Goal: Transaction & Acquisition: Obtain resource

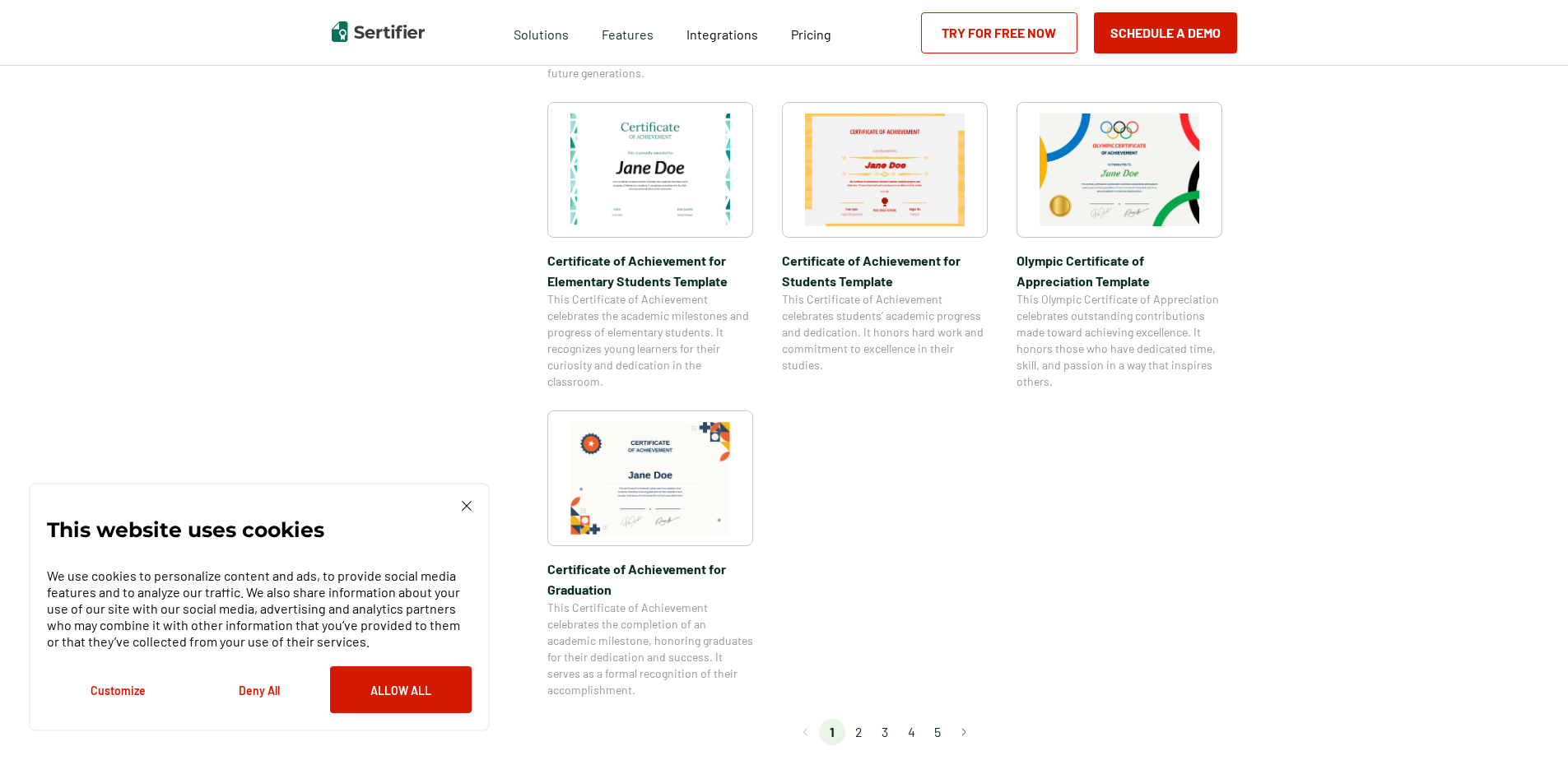
scroll to position [1070, 0]
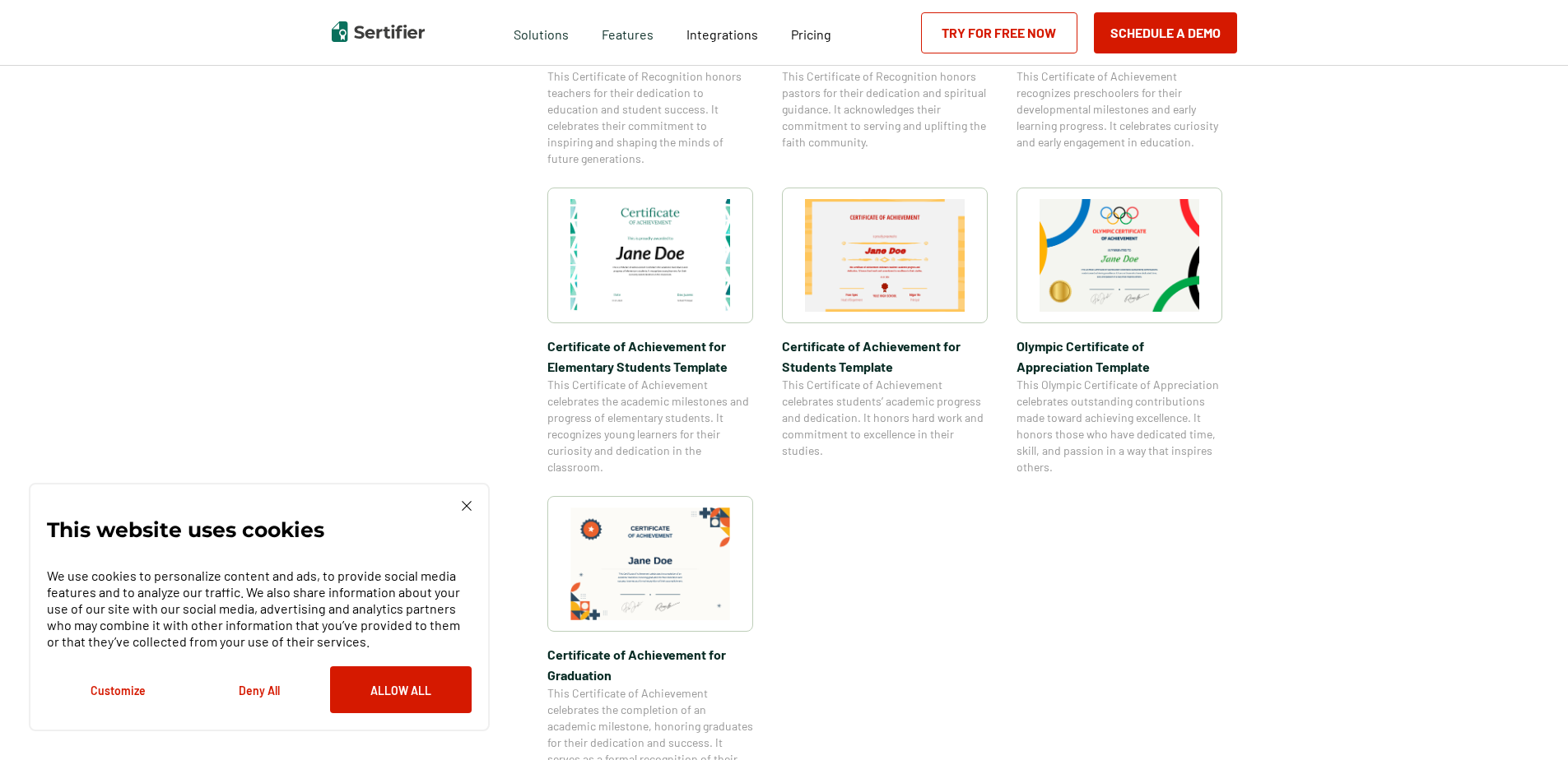
click at [670, 295] on img at bounding box center [650, 255] width 160 height 113
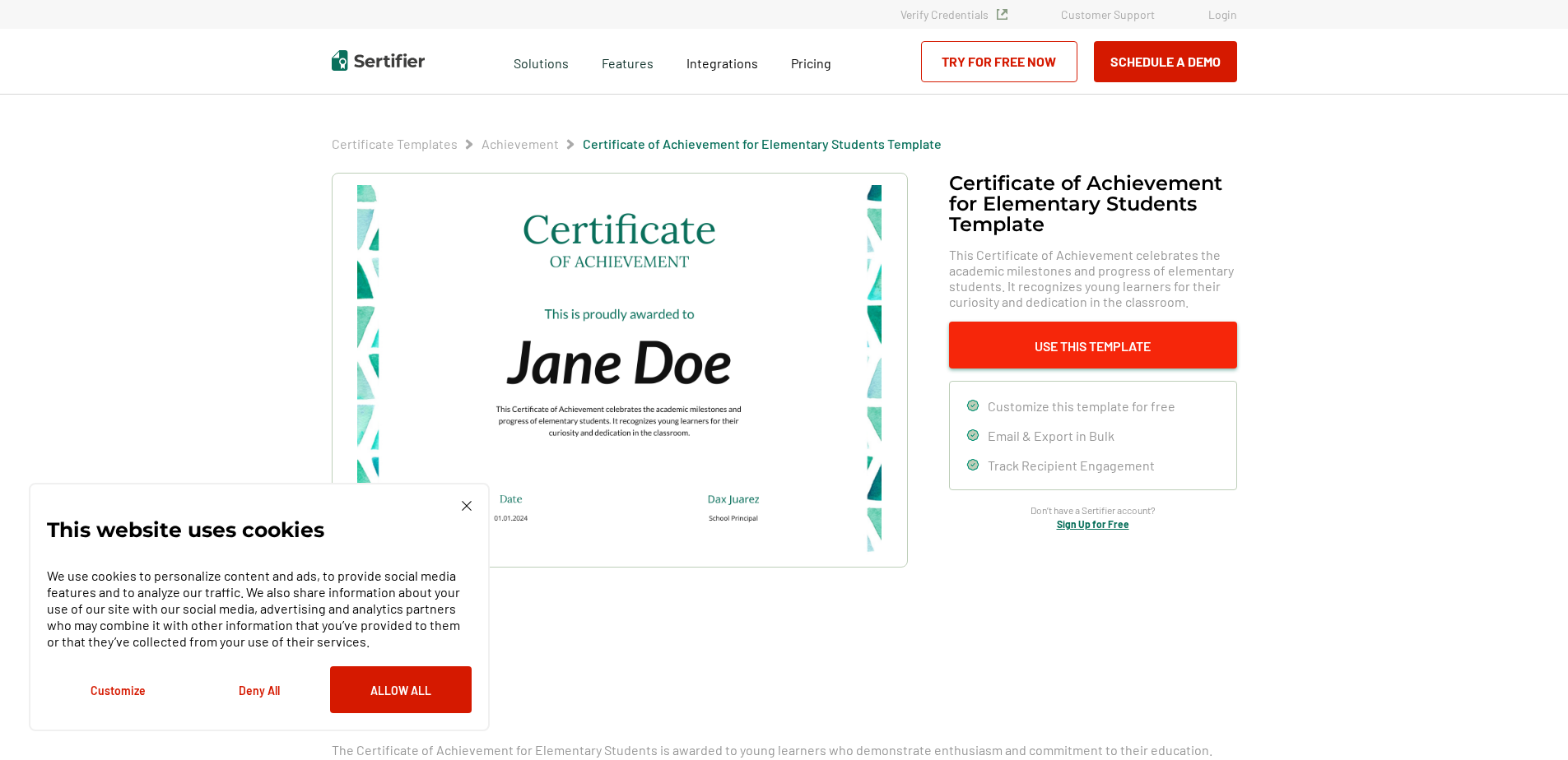
click at [1013, 362] on button "Use This Template" at bounding box center [1092, 345] width 288 height 47
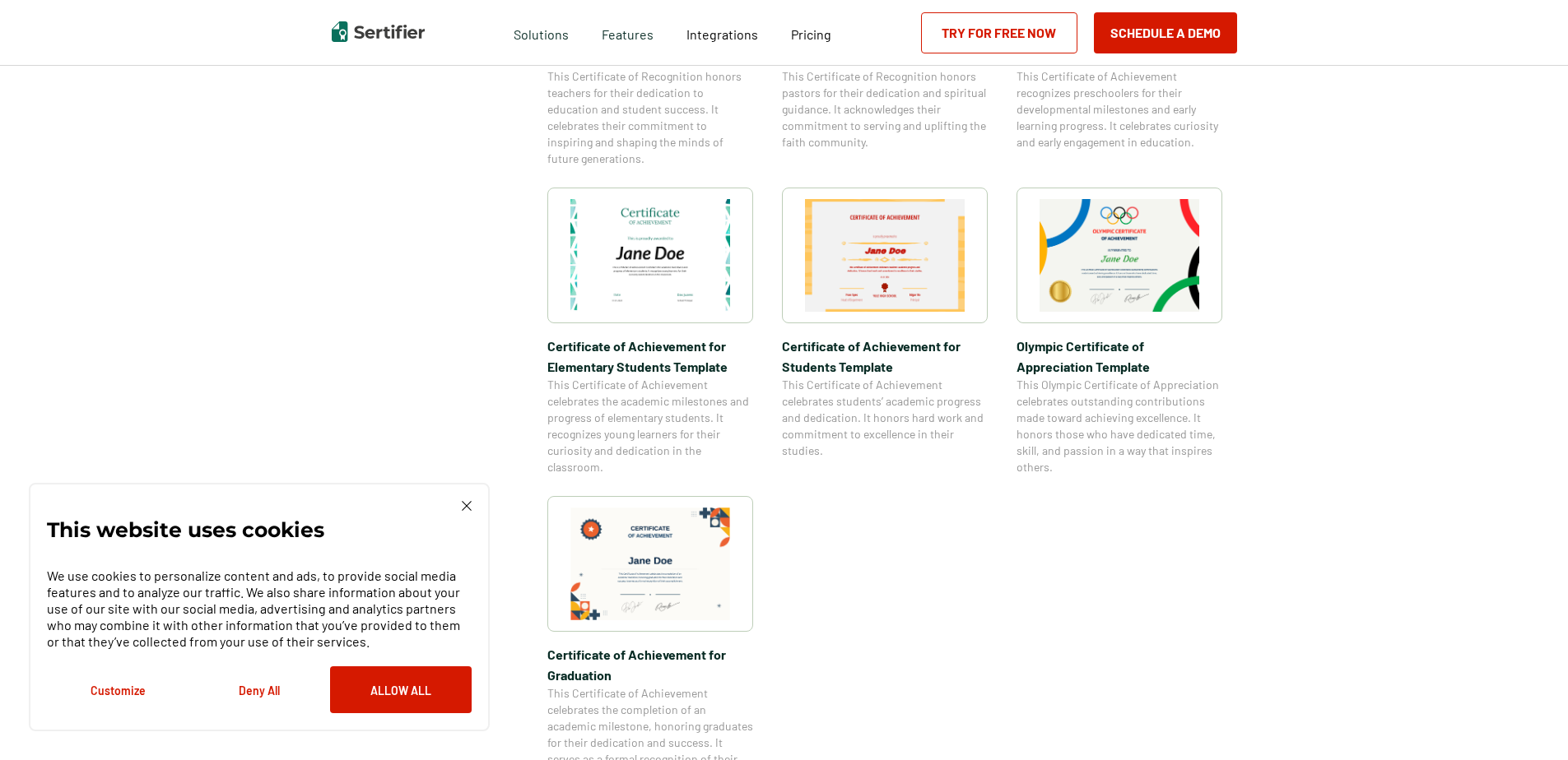
scroll to position [2251, 0]
